Goal: Transaction & Acquisition: Purchase product/service

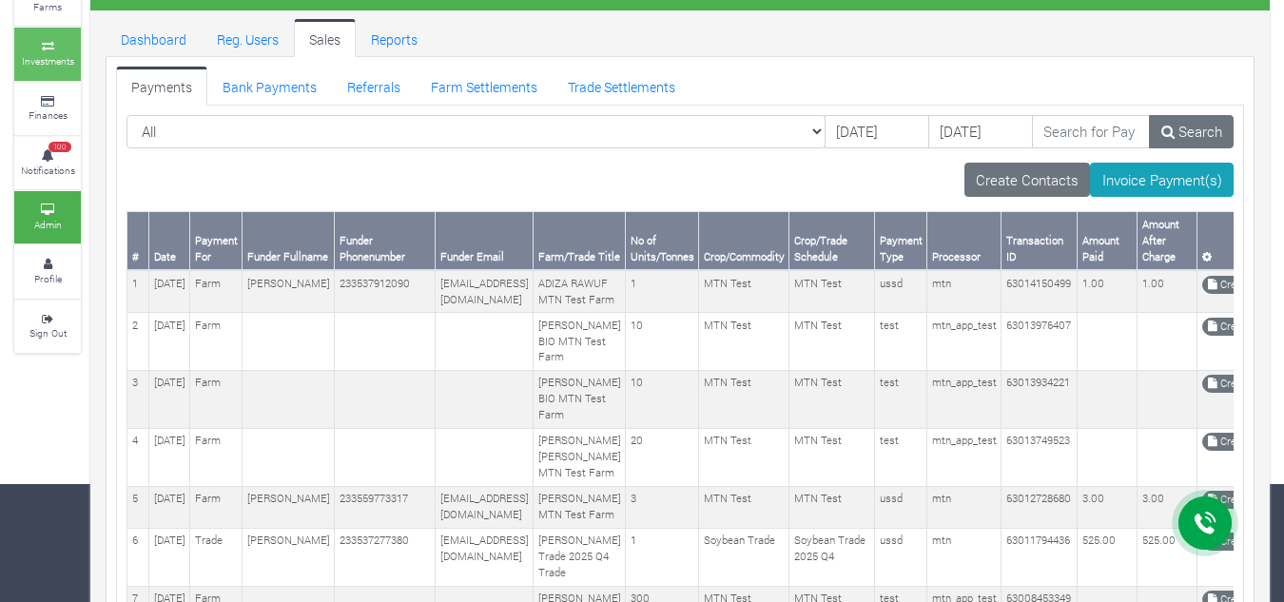
click at [42, 70] on link "Investments" at bounding box center [47, 54] width 67 height 52
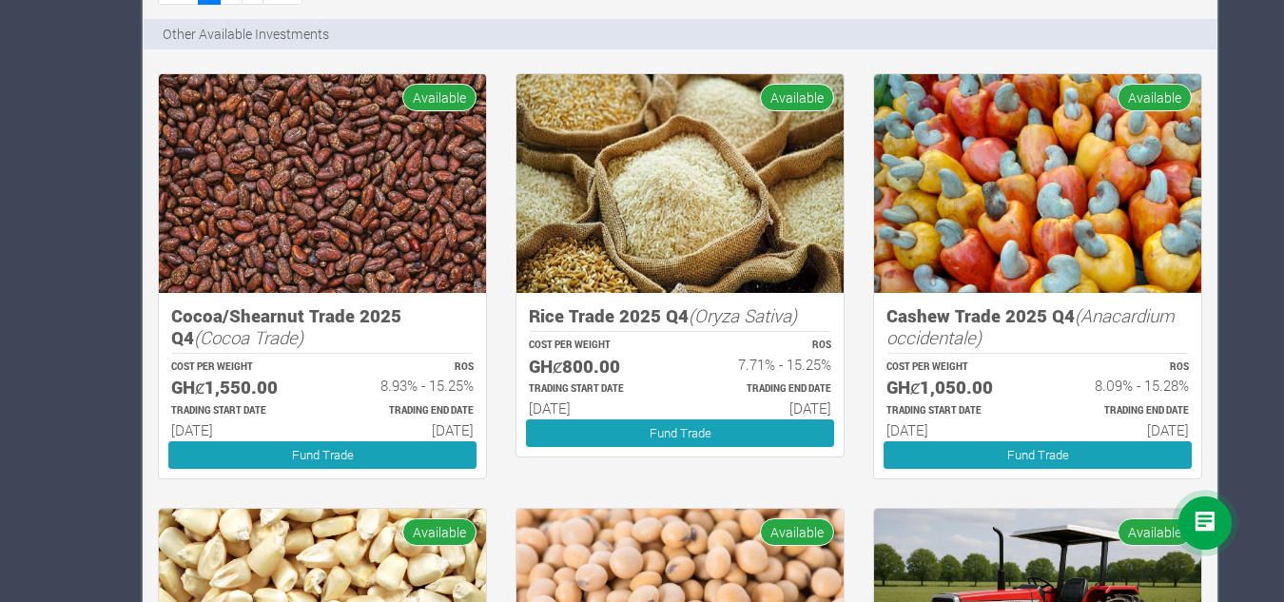
scroll to position [1527, 0]
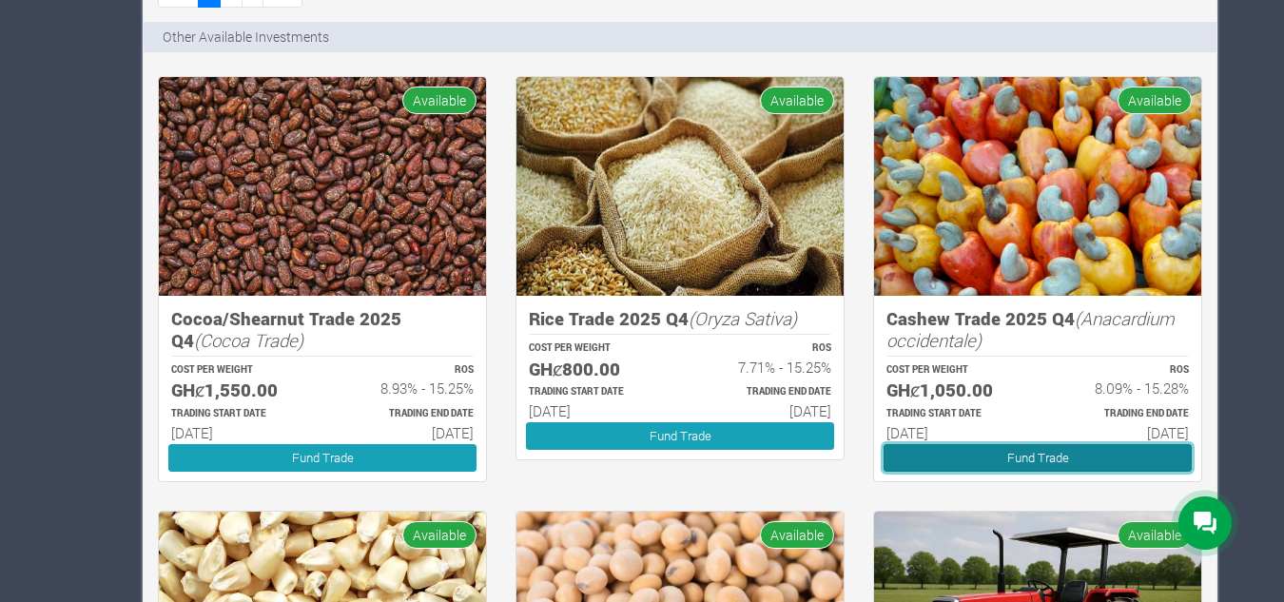
click at [933, 448] on link "Fund Trade" at bounding box center [1037, 458] width 308 height 28
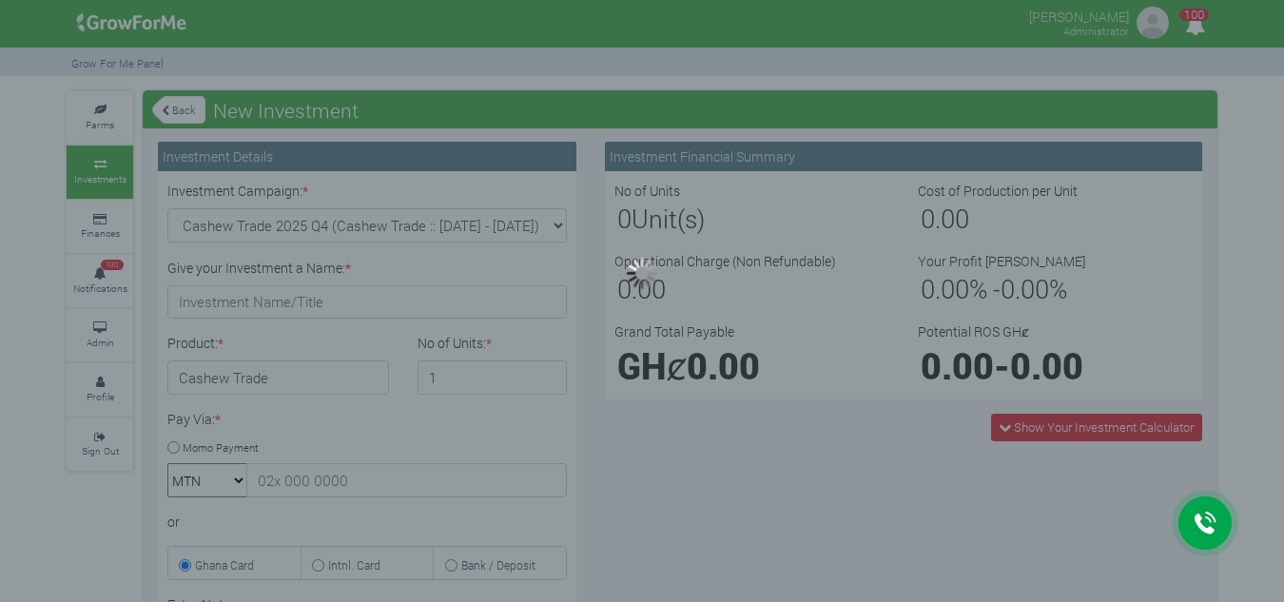
type input "1"
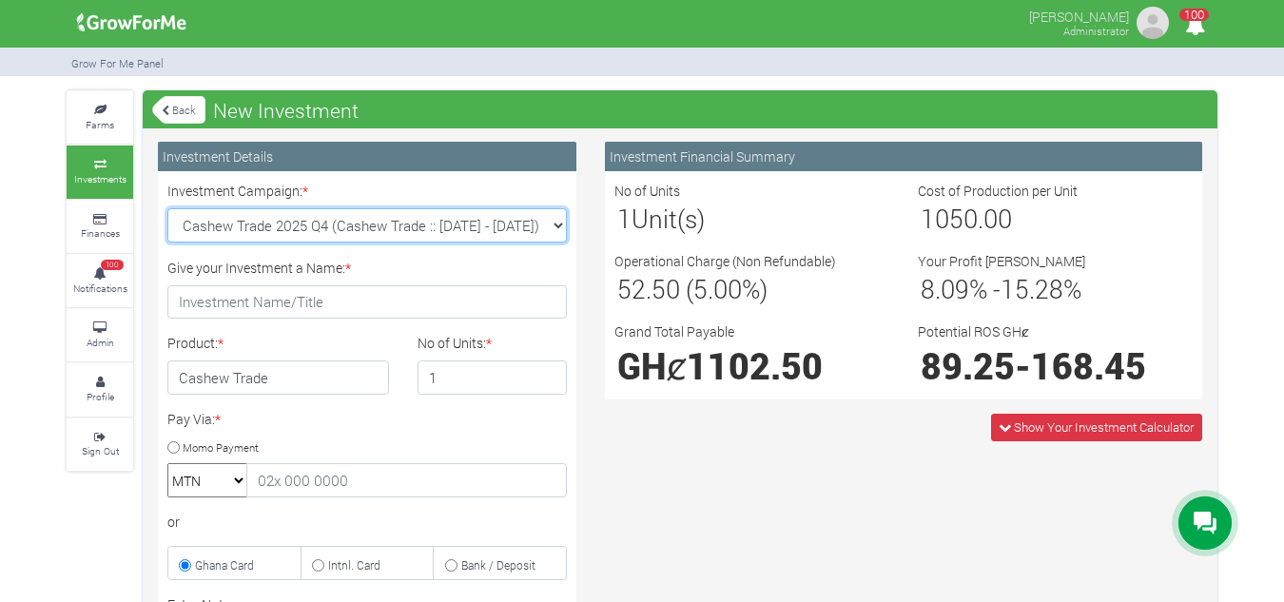
click at [553, 218] on select "Cashew Trade 2025 Q4 (Cashew Trade :: [DATE] - [DATE]) Maize Trade 2025 Q4 (Mai…" at bounding box center [366, 225] width 399 height 34
select select "47"
click at [167, 208] on select "Cashew Trade 2025 Q4 (Cashew Trade :: [DATE] - [DATE]) Maize Trade 2025 Q4 (Mai…" at bounding box center [366, 225] width 399 height 34
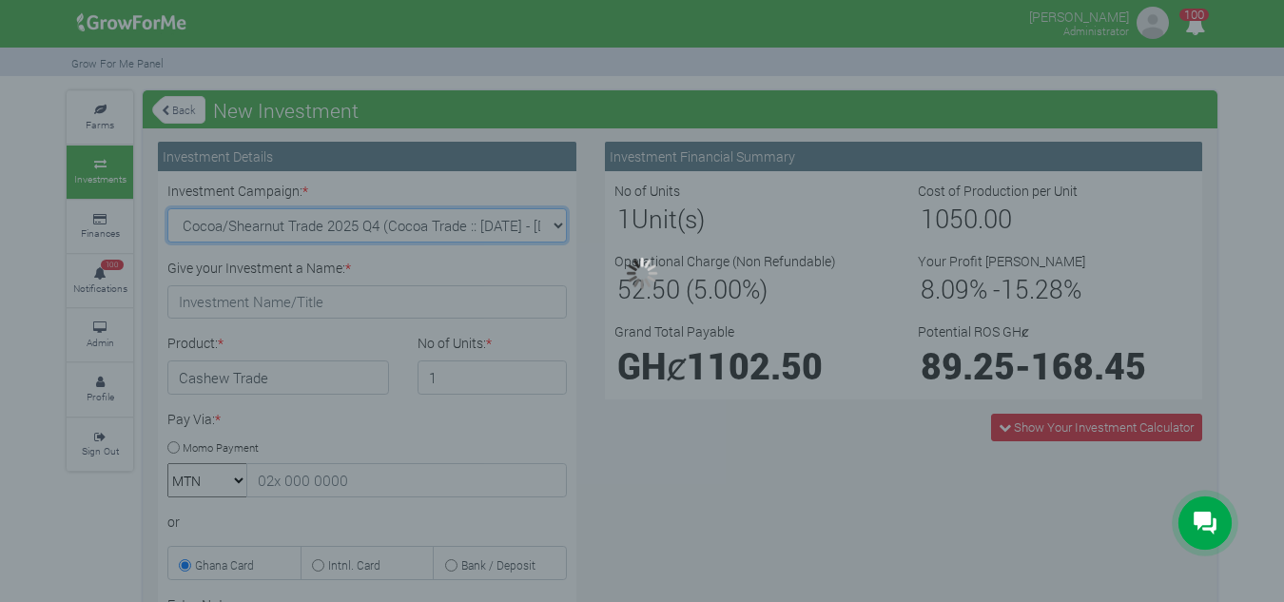
type input "1"
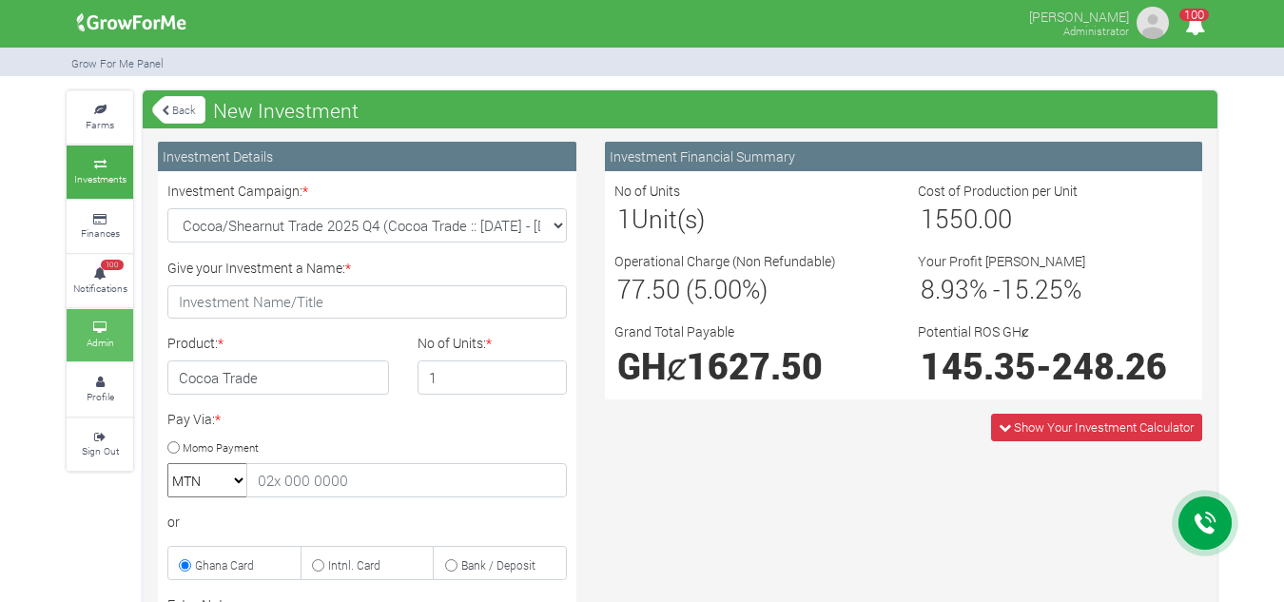
click at [109, 327] on icon at bounding box center [99, 328] width 57 height 10
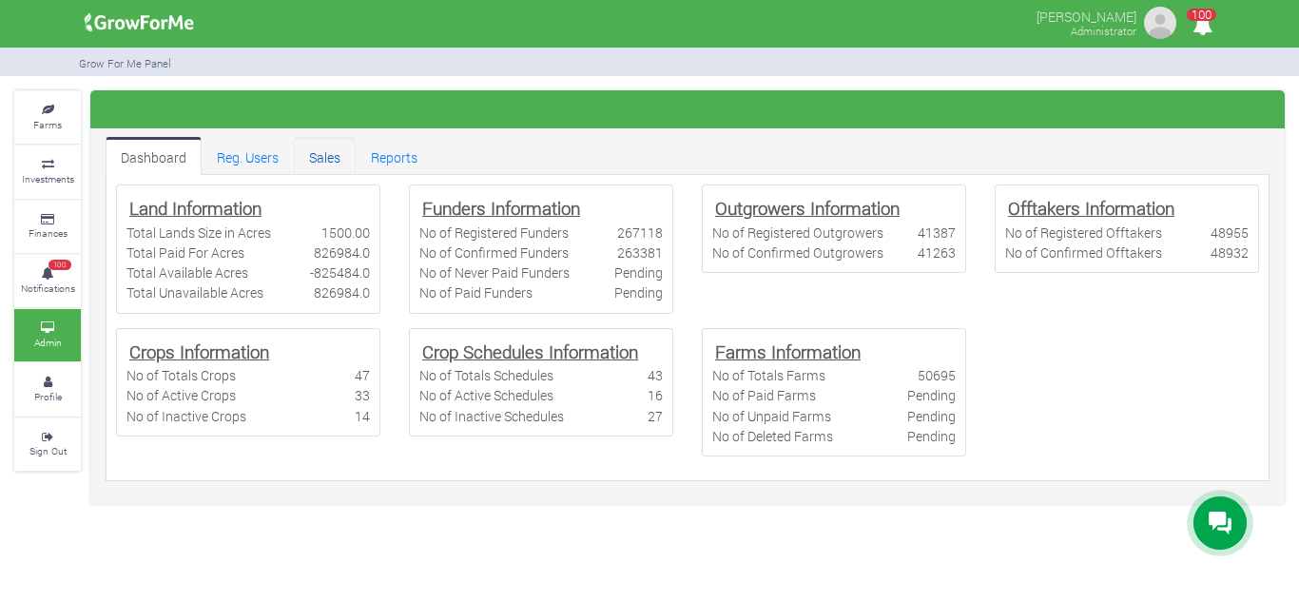
click at [323, 163] on link "Sales" at bounding box center [325, 156] width 62 height 38
